Goal: Find specific page/section: Find specific page/section

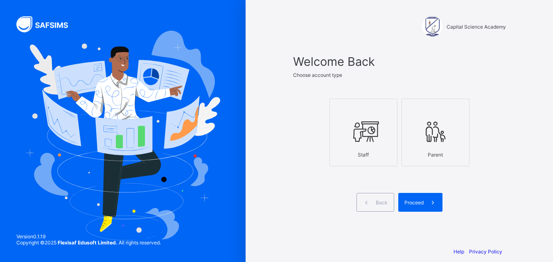
click at [363, 137] on icon at bounding box center [363, 131] width 29 height 25
click at [419, 204] on span "Proceed" at bounding box center [413, 203] width 19 height 6
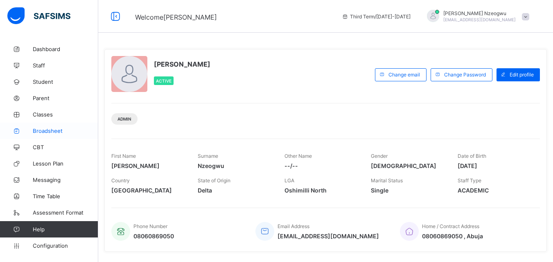
click at [42, 133] on span "Broadsheet" at bounding box center [65, 131] width 65 height 7
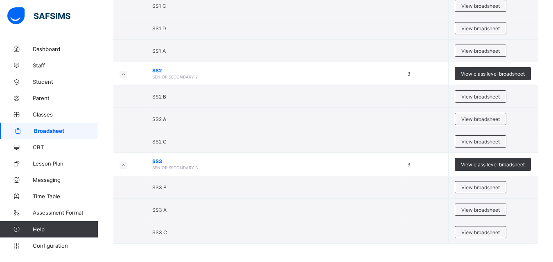
scroll to position [766, 0]
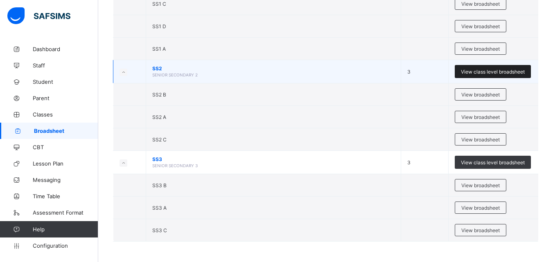
click at [478, 70] on span "View class level broadsheet" at bounding box center [493, 72] width 64 height 6
